Goal: Transaction & Acquisition: Purchase product/service

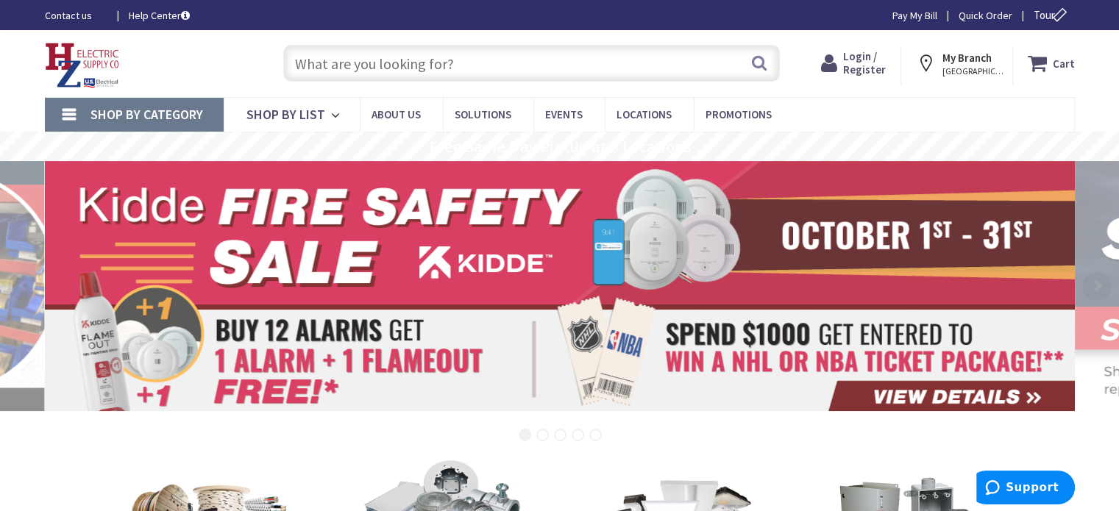
click at [854, 71] on span "Login / Register" at bounding box center [864, 62] width 43 height 27
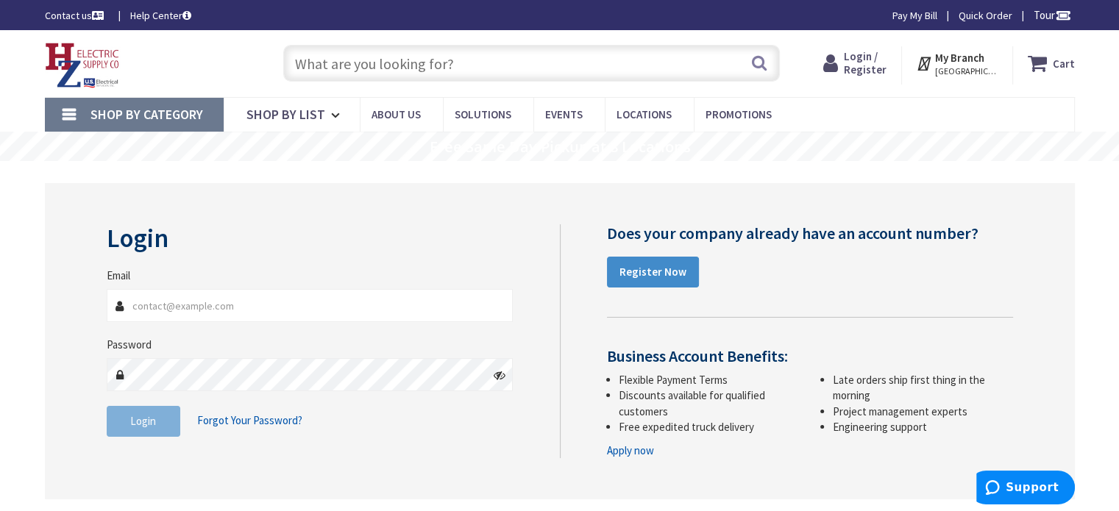
type input "kevin.orchard@aol.com"
click at [145, 417] on span "Login" at bounding box center [143, 421] width 26 height 14
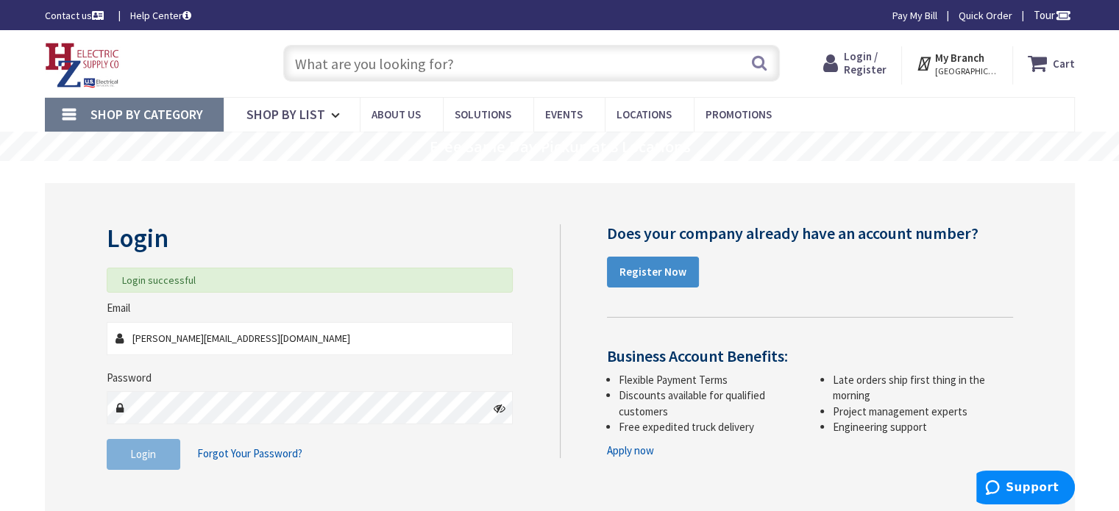
click at [354, 59] on input "text" at bounding box center [531, 63] width 497 height 37
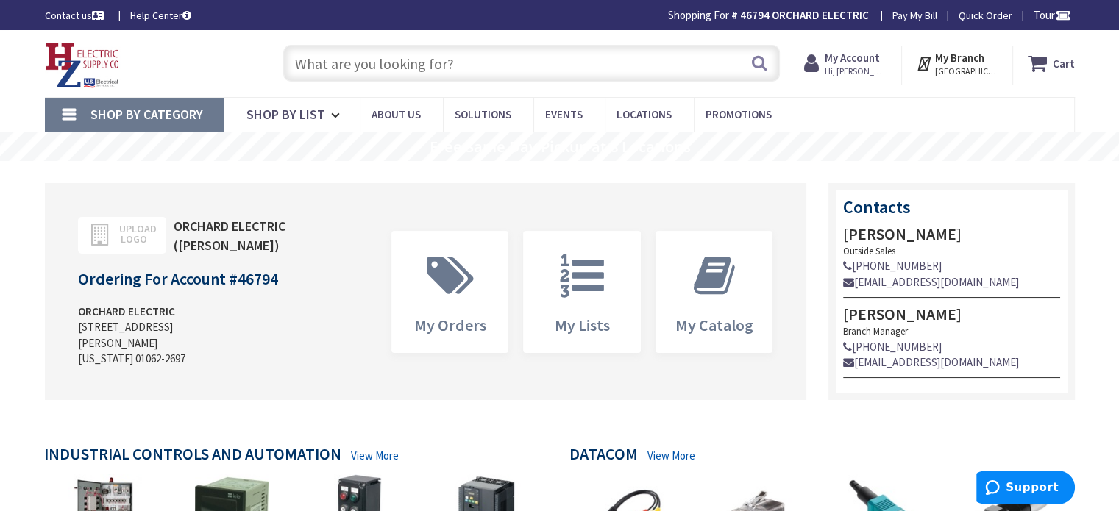
click at [318, 61] on input "text" at bounding box center [531, 63] width 497 height 37
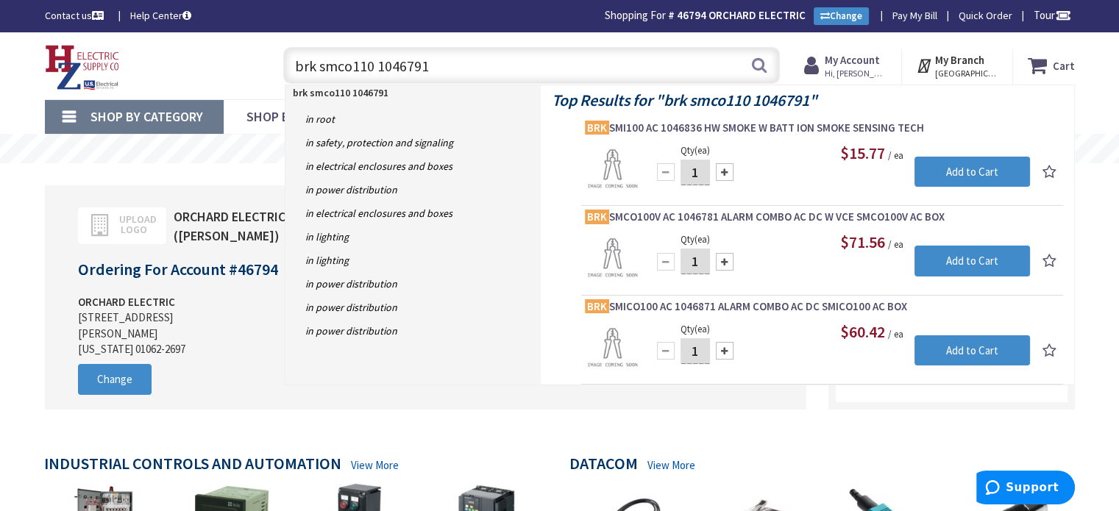
click at [380, 63] on input "brk smco110 1046791" at bounding box center [531, 65] width 497 height 37
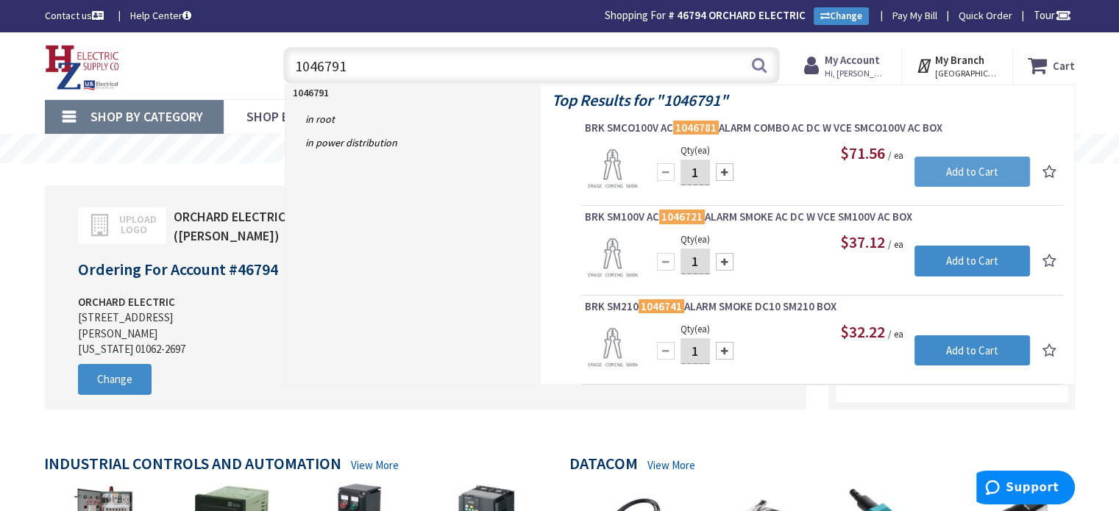
type input "1046791"
click at [980, 173] on input "Add to Cart" at bounding box center [973, 172] width 116 height 31
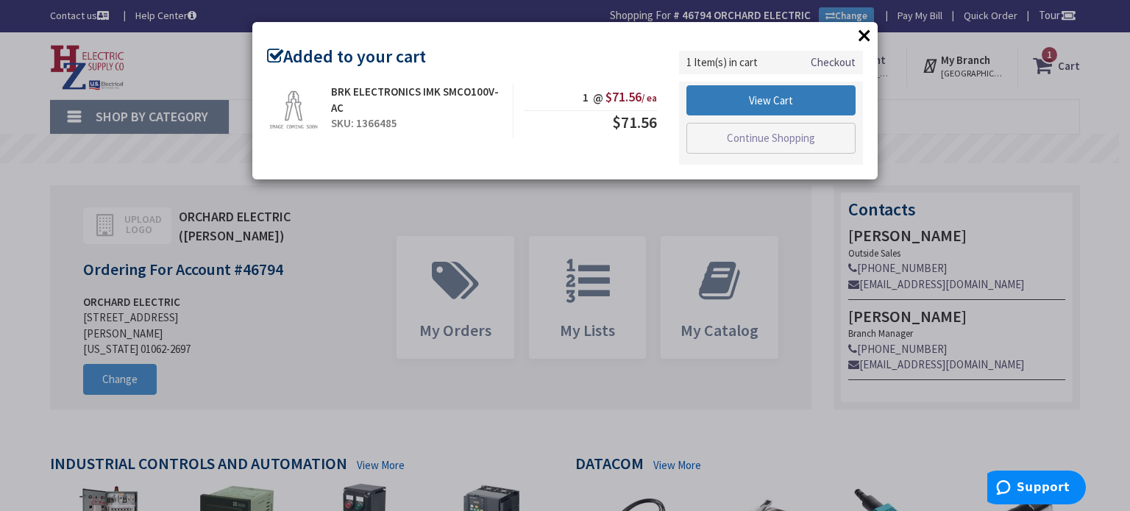
click at [795, 96] on link "View Cart" at bounding box center [771, 100] width 169 height 31
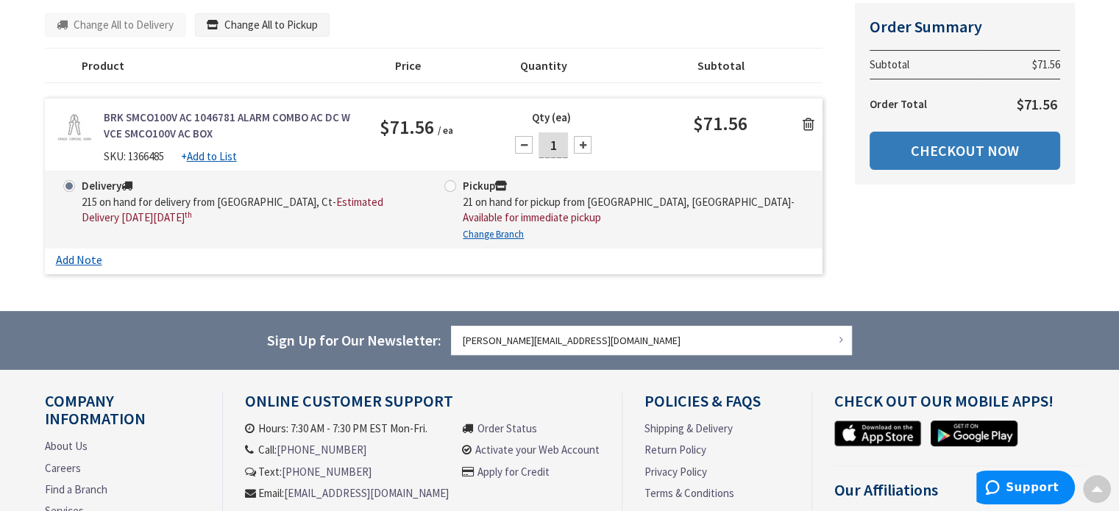
click at [916, 151] on link "Checkout Now" at bounding box center [965, 151] width 191 height 38
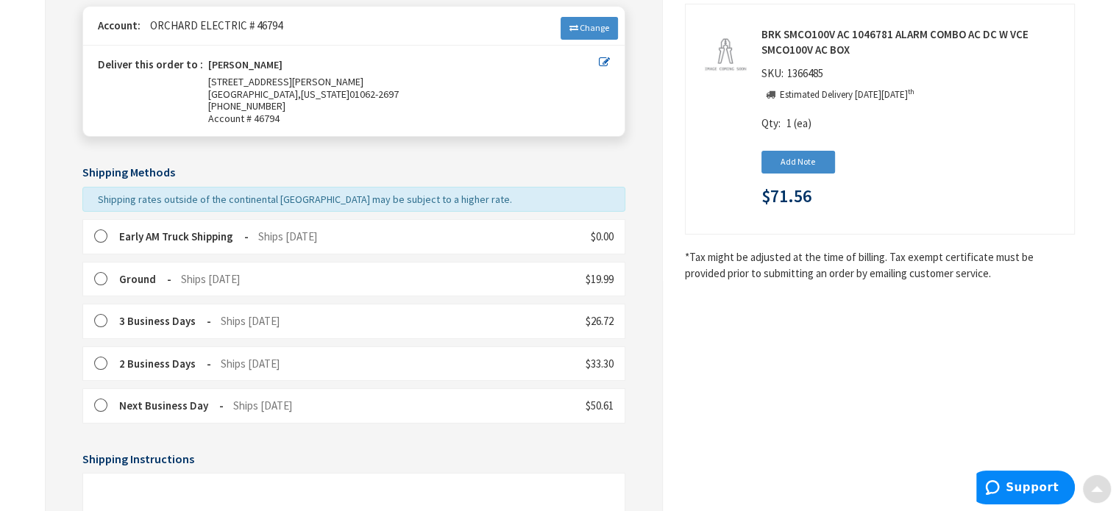
scroll to position [216, 0]
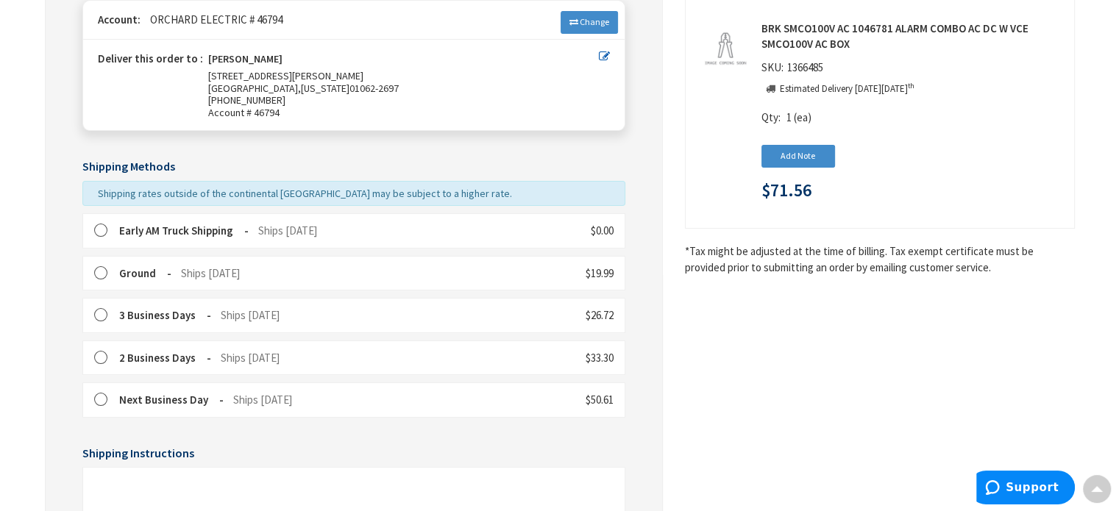
click at [101, 227] on label at bounding box center [105, 231] width 23 height 15
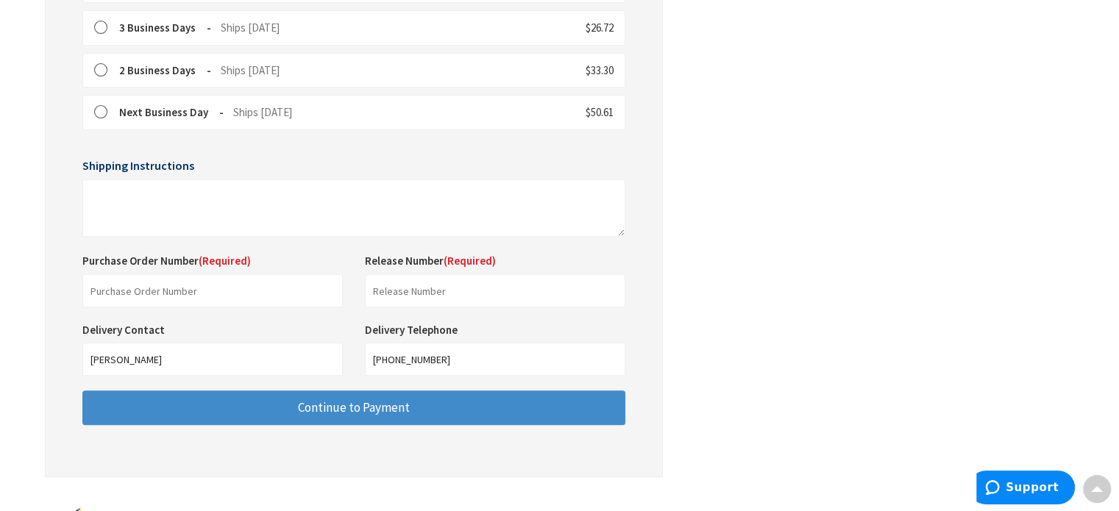
scroll to position [506, 0]
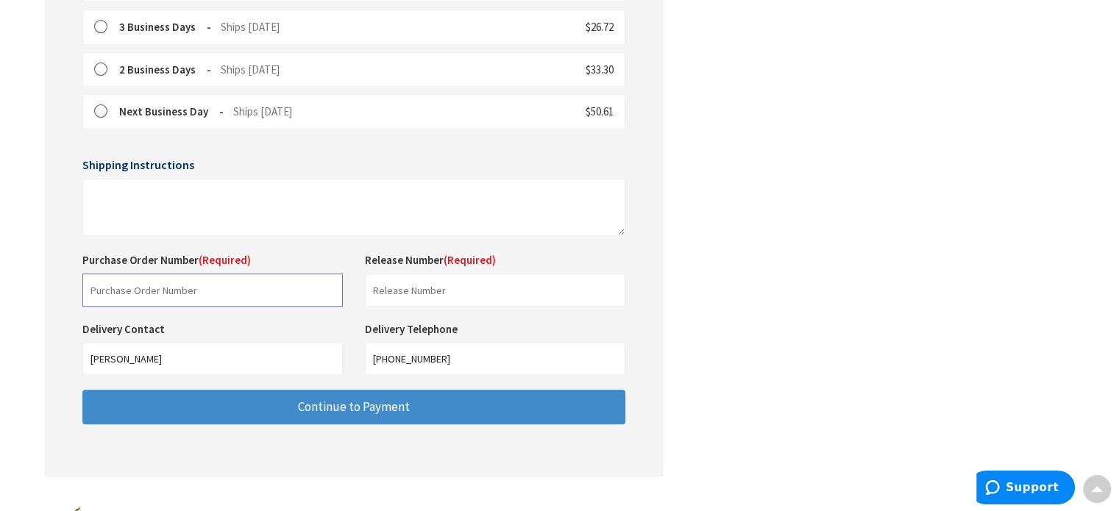
click at [132, 284] on input "text" at bounding box center [212, 290] width 261 height 33
type input "[PERSON_NAME] warranty"
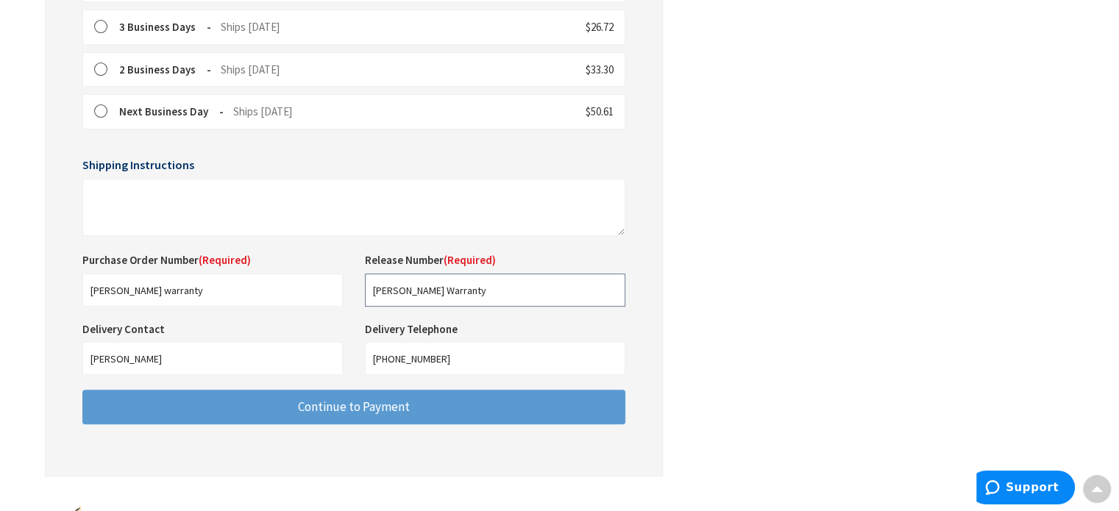
type input "[PERSON_NAME] Warranty"
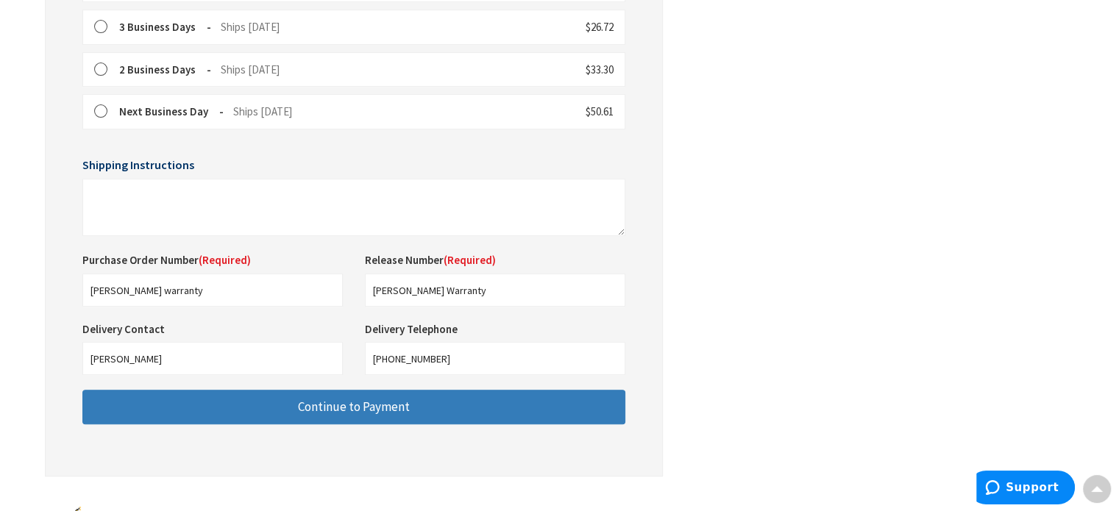
click at [380, 411] on span "Continue to Payment" at bounding box center [354, 407] width 112 height 16
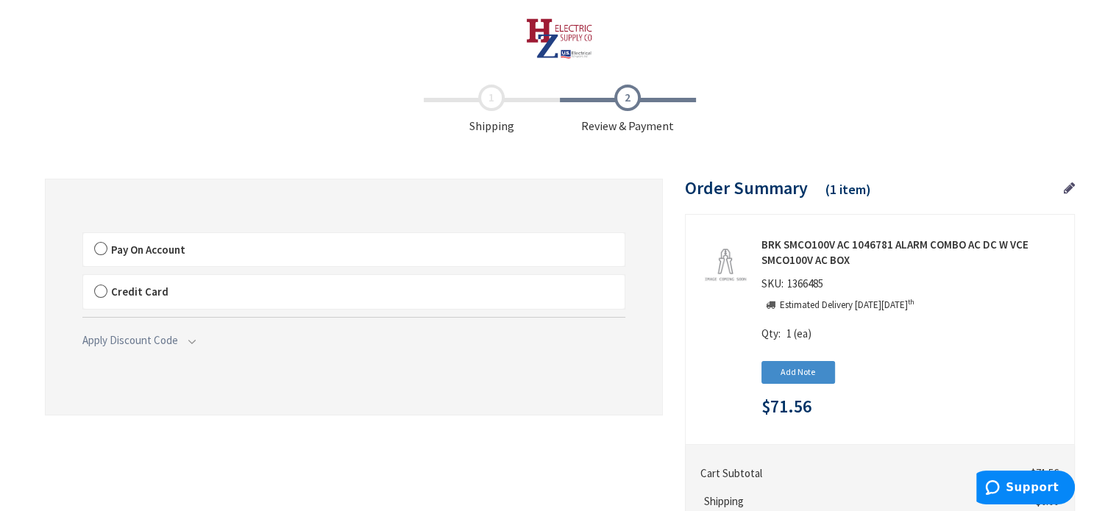
click at [105, 248] on label "Pay On Account" at bounding box center [354, 250] width 542 height 34
click at [83, 236] on input "Pay On Account" at bounding box center [83, 236] width 0 height 0
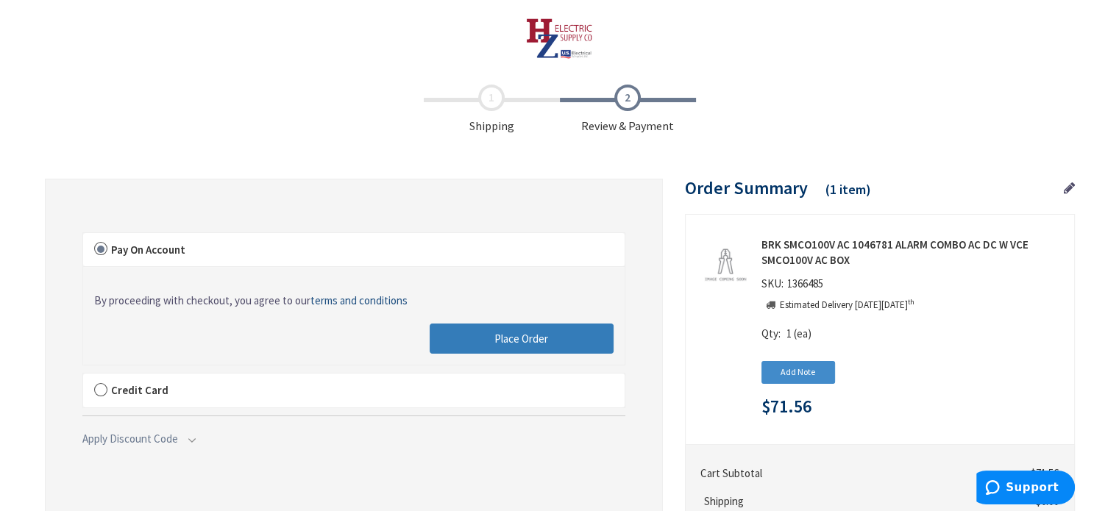
click at [537, 341] on span "Place Order" at bounding box center [522, 339] width 54 height 14
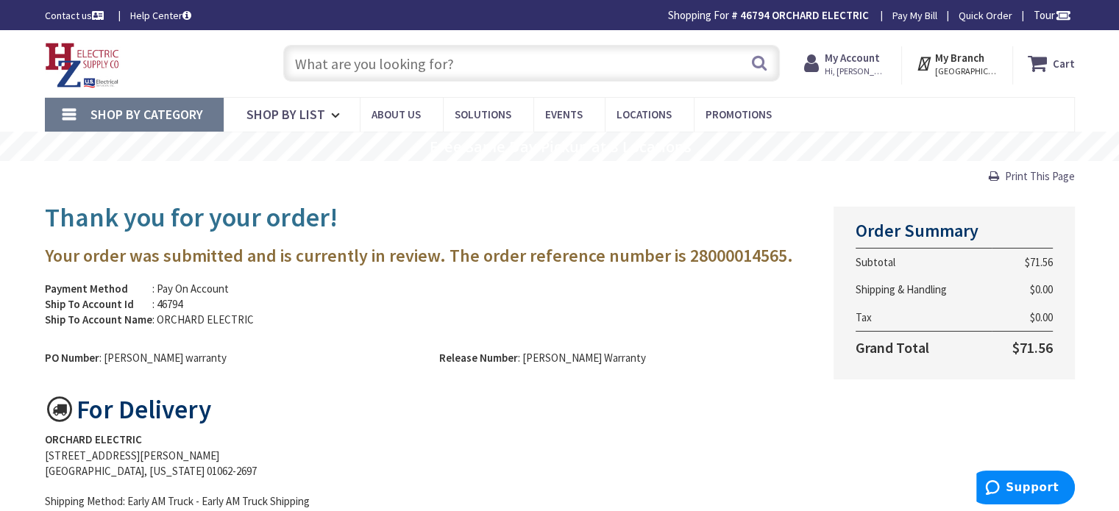
click at [400, 59] on input "text" at bounding box center [531, 63] width 497 height 37
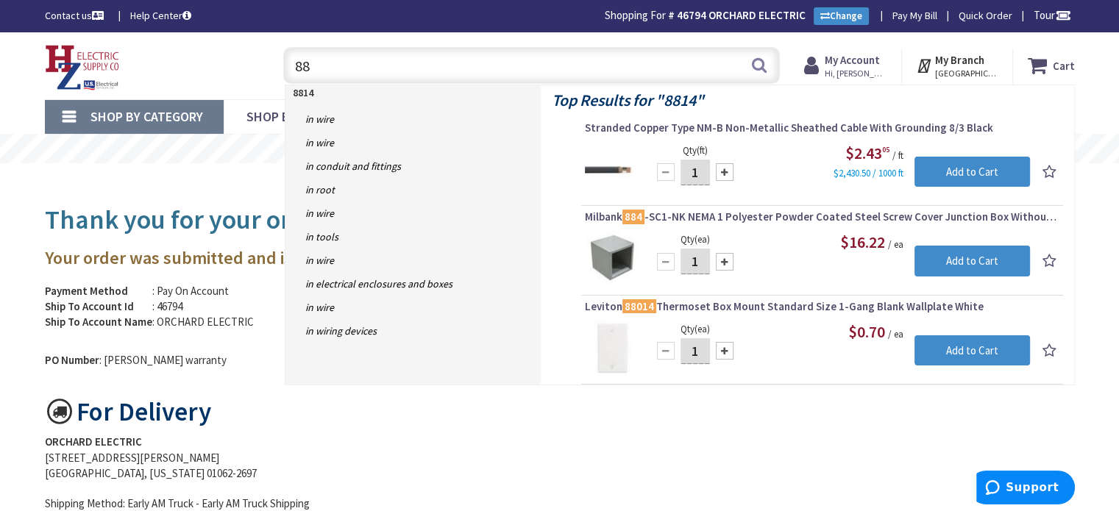
type input "8"
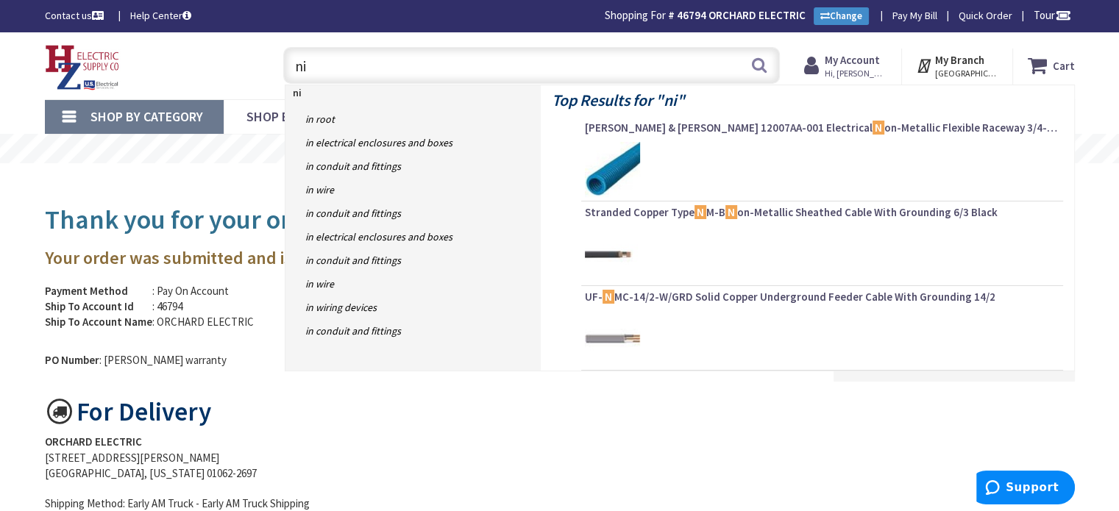
type input "n"
